Goal: Transaction & Acquisition: Purchase product/service

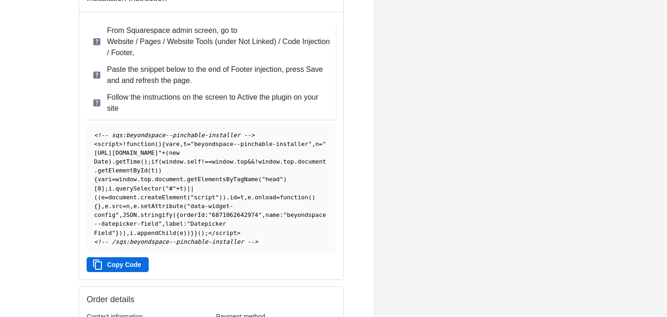
scroll to position [165, 0]
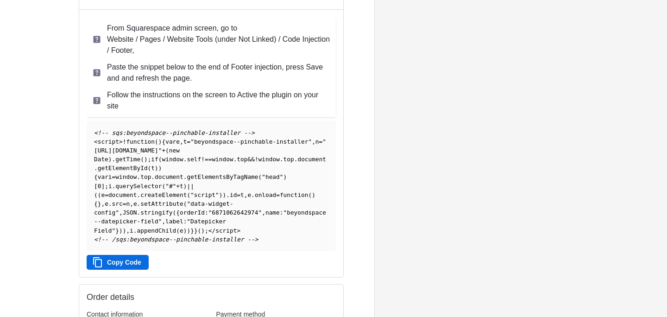
click at [112, 268] on button "Copy Code" at bounding box center [118, 262] width 62 height 15
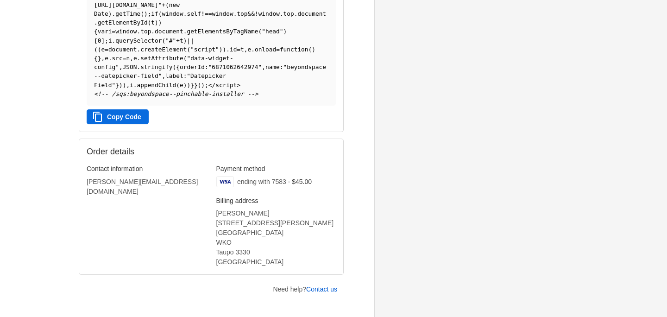
scroll to position [348, 0]
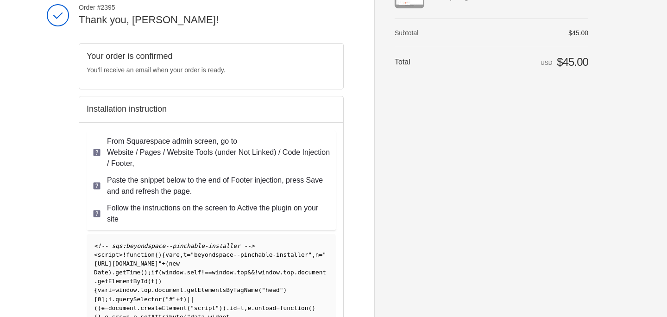
scroll to position [92, 0]
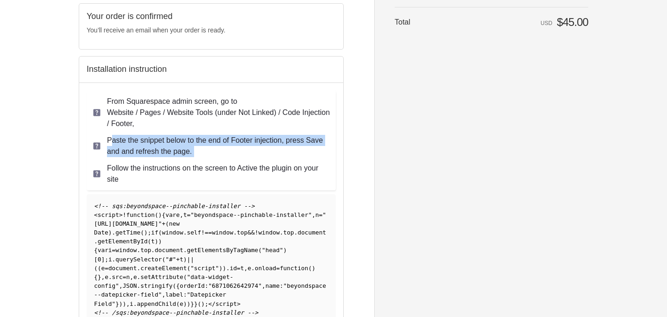
drag, startPoint x: 113, startPoint y: 140, endPoint x: 165, endPoint y: 160, distance: 56.0
click at [165, 160] on ul "From Squarespace admin screen, go to Website / Pages / Website Tools (under Not…" at bounding box center [211, 140] width 249 height 100
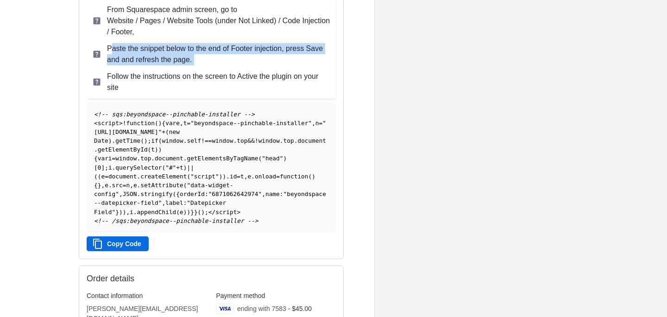
scroll to position [184, 0]
click at [119, 251] on button "Copy Code" at bounding box center [118, 243] width 62 height 15
